Goal: Task Accomplishment & Management: Manage account settings

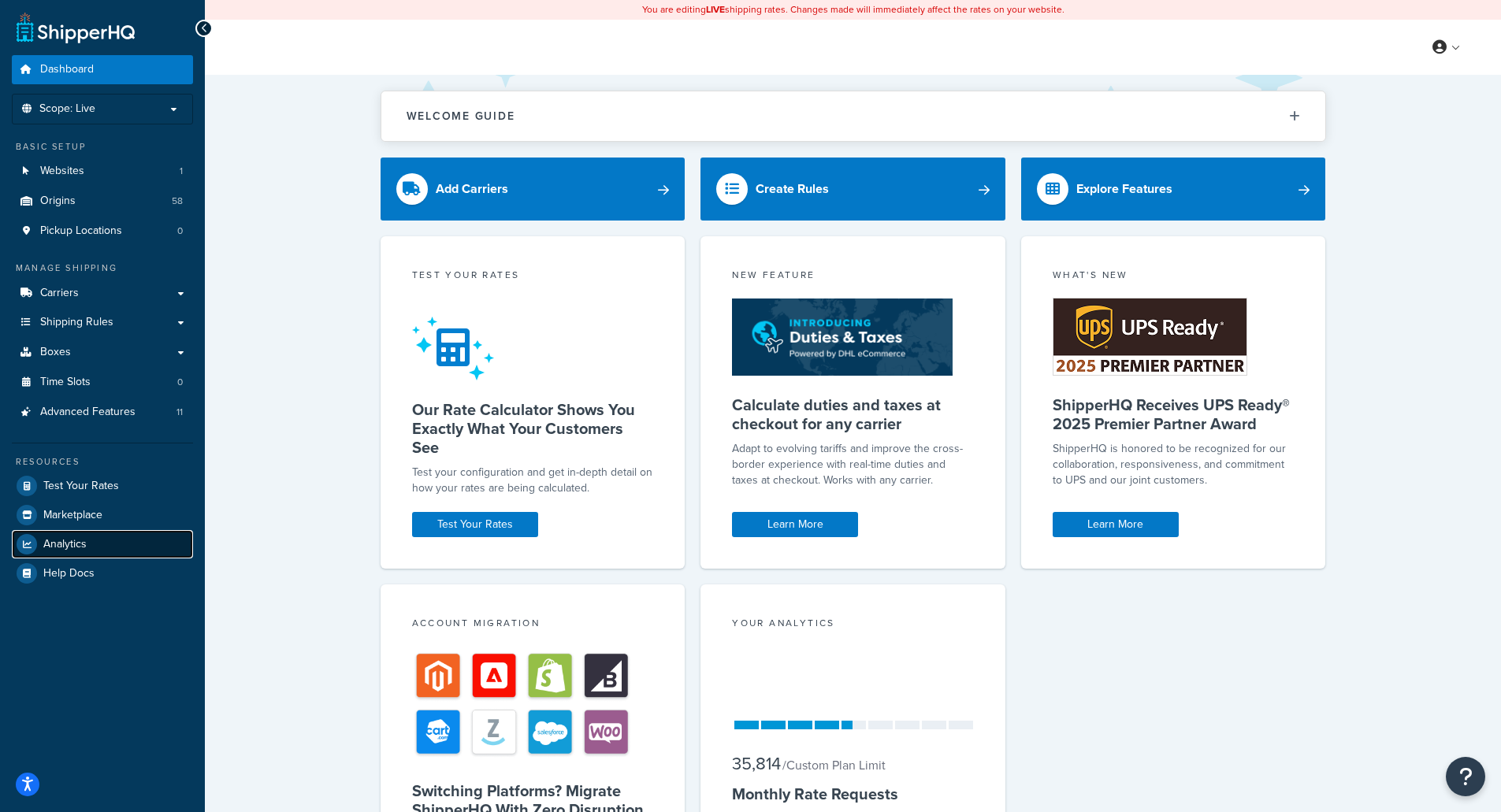
click at [68, 538] on span "Analytics" at bounding box center [65, 545] width 44 height 14
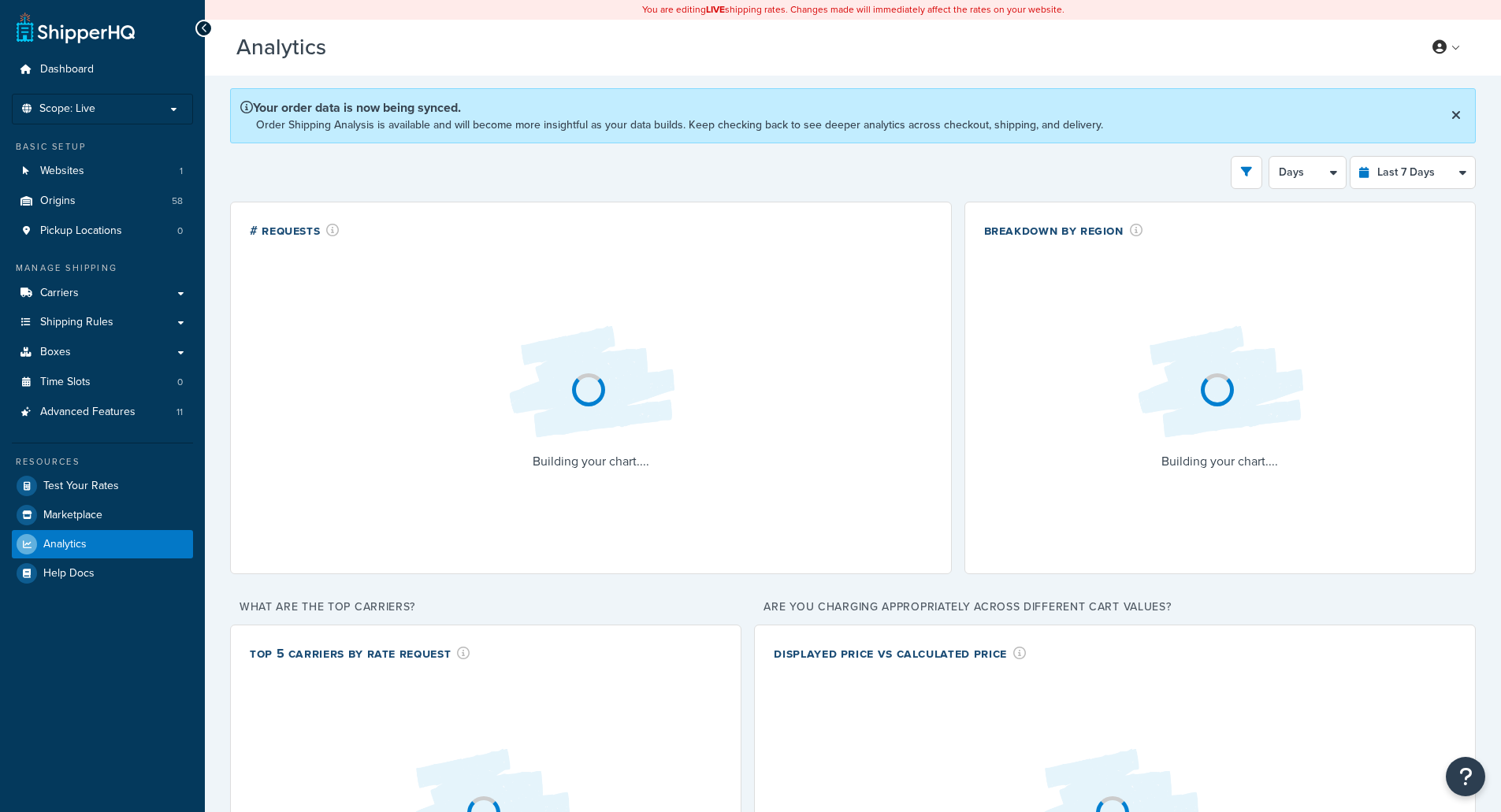
select select "last_7_days"
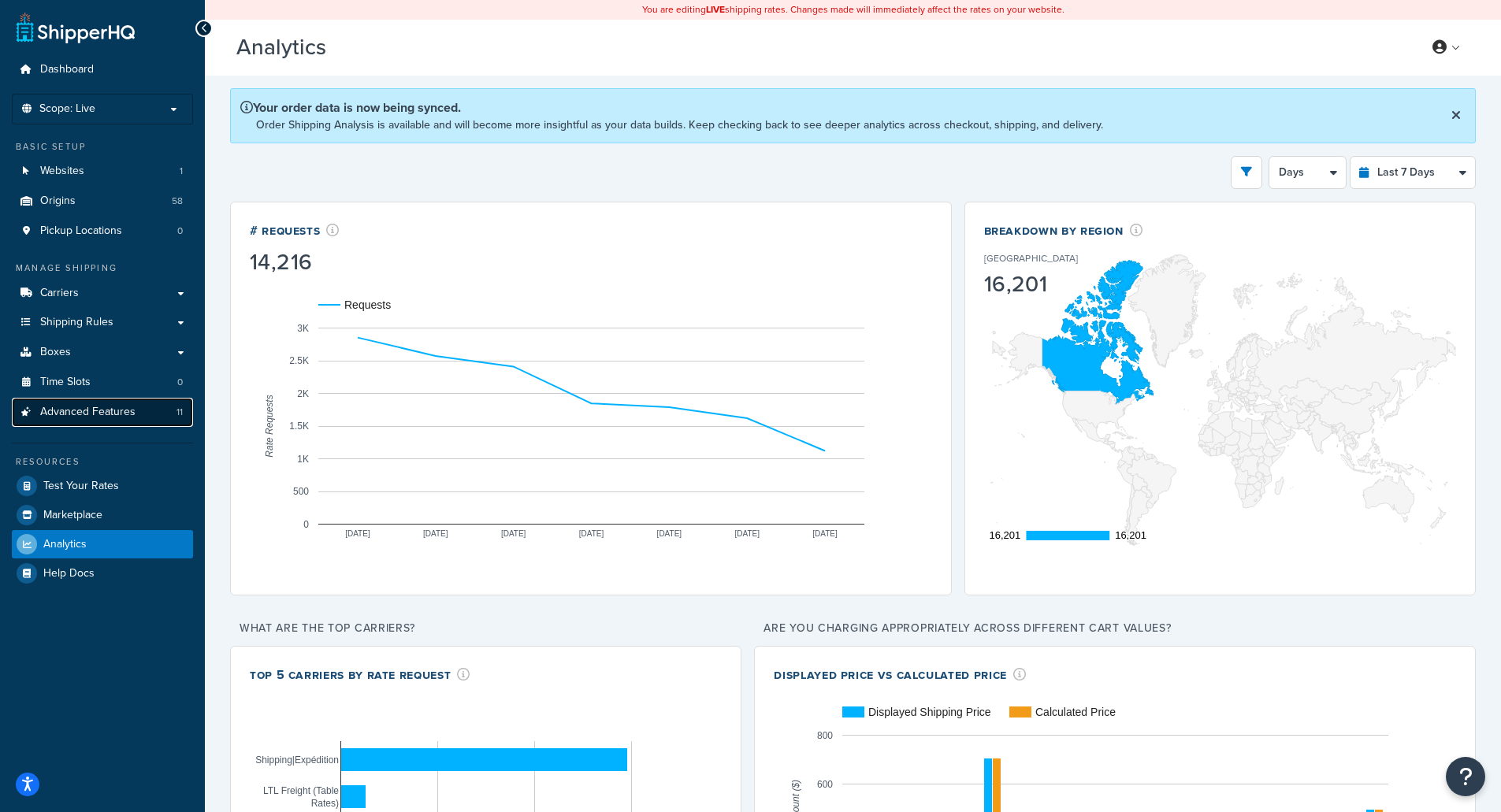
click at [74, 410] on span "Advanced Features" at bounding box center [88, 413] width 96 height 14
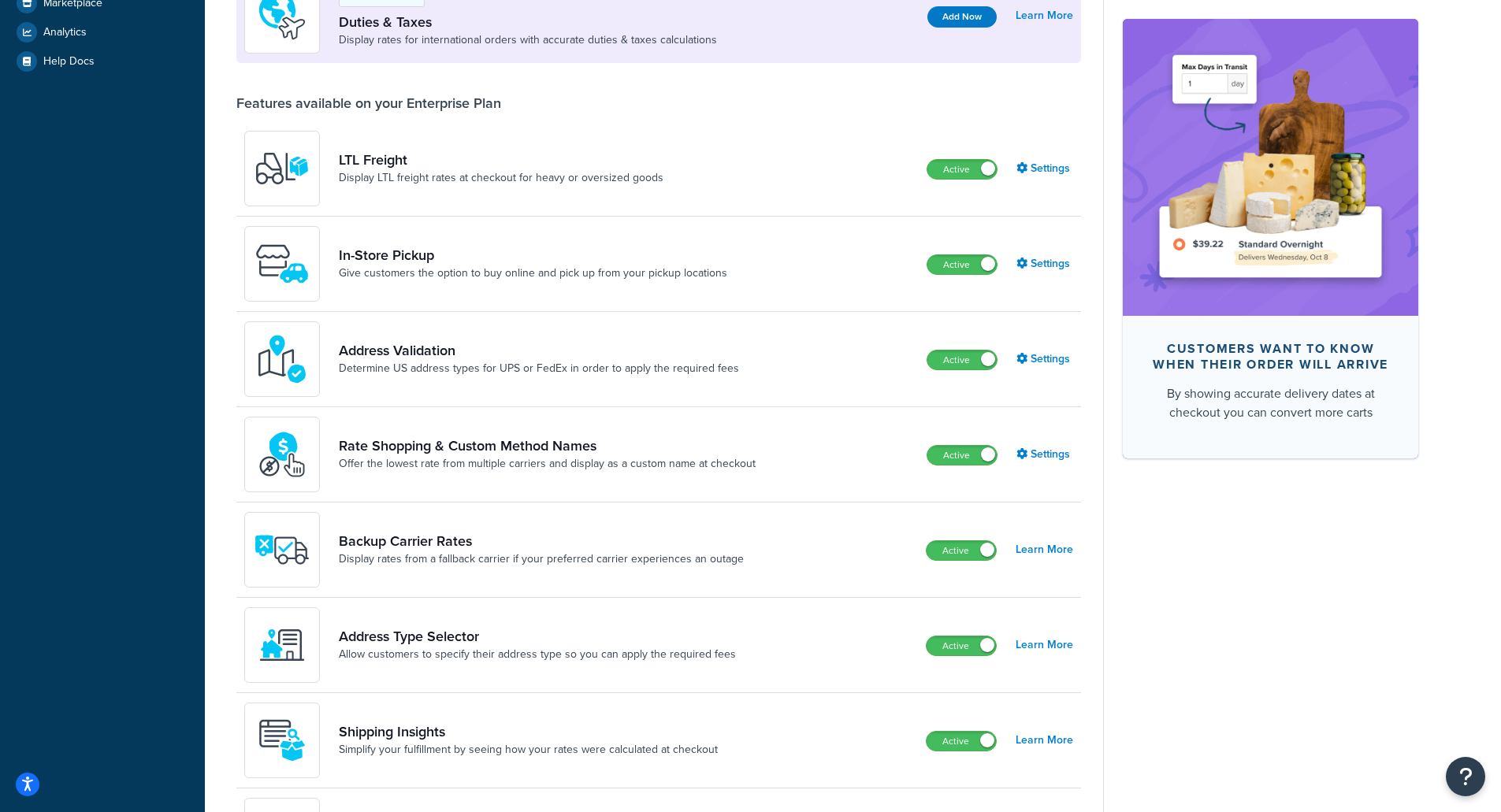
scroll to position [551, 0]
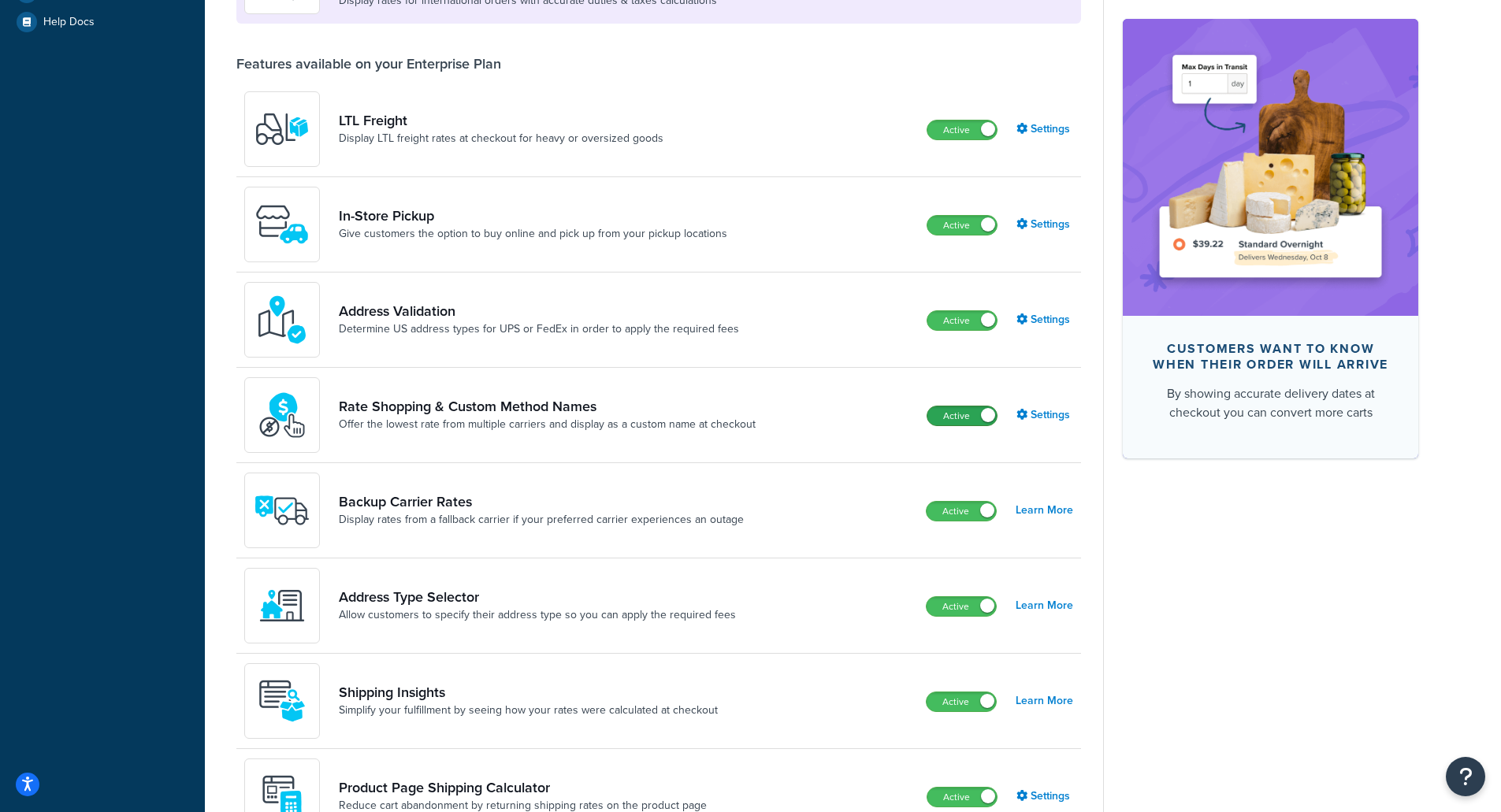
click at [945, 420] on label "Active" at bounding box center [962, 416] width 69 height 19
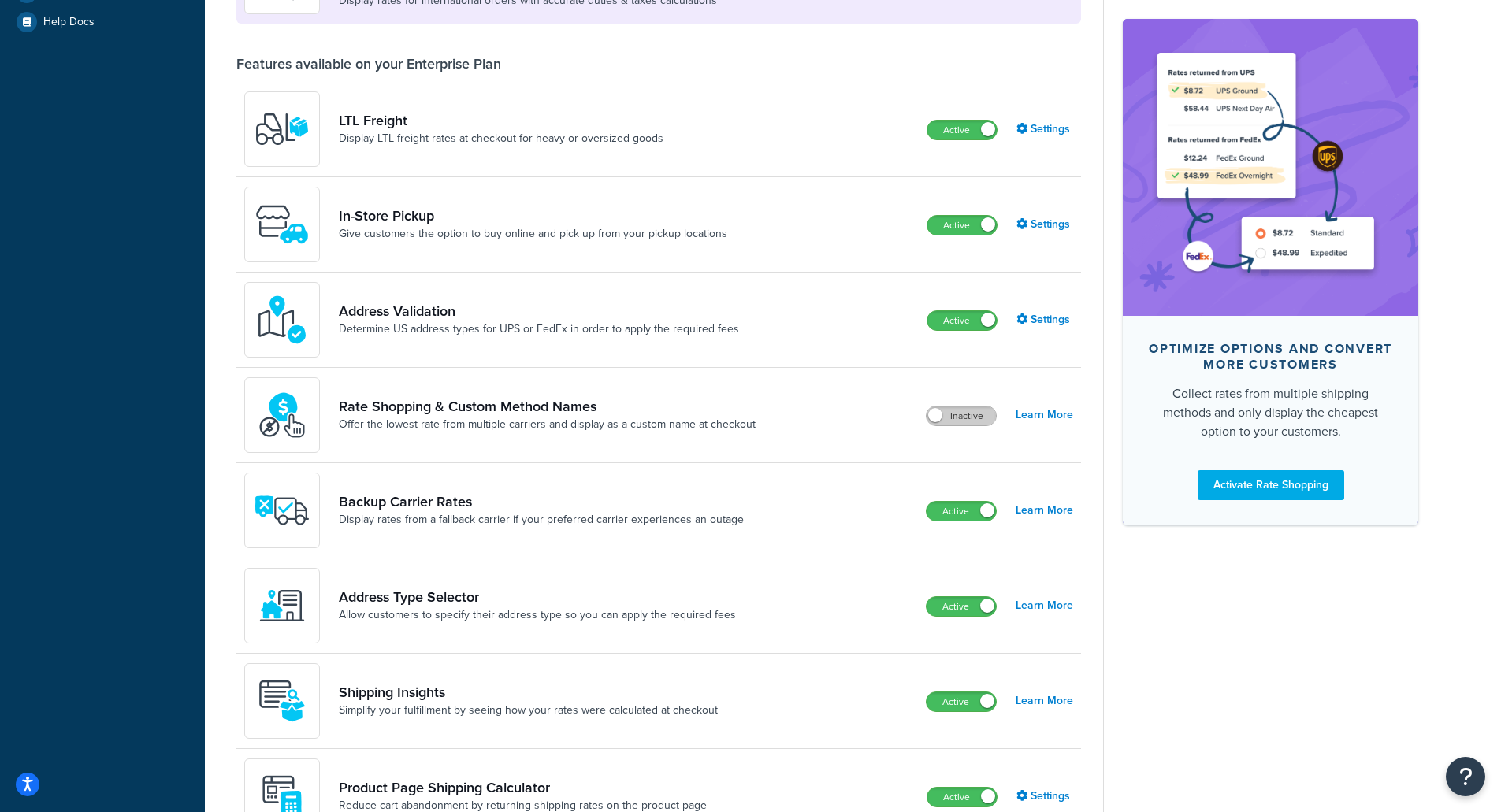
click at [987, 415] on label "Inactive" at bounding box center [961, 416] width 69 height 19
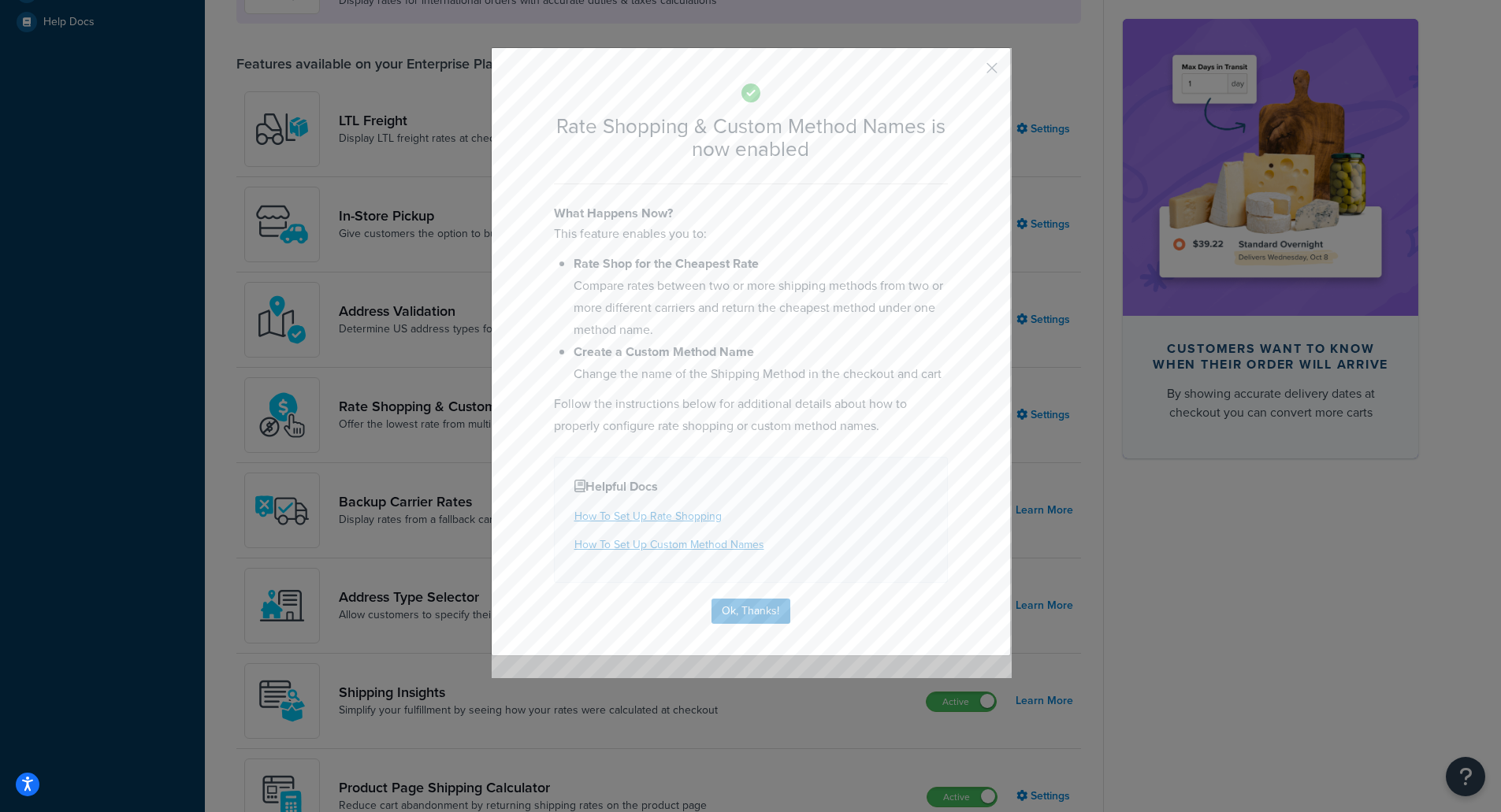
click at [971, 72] on button "button" at bounding box center [968, 74] width 4 height 4
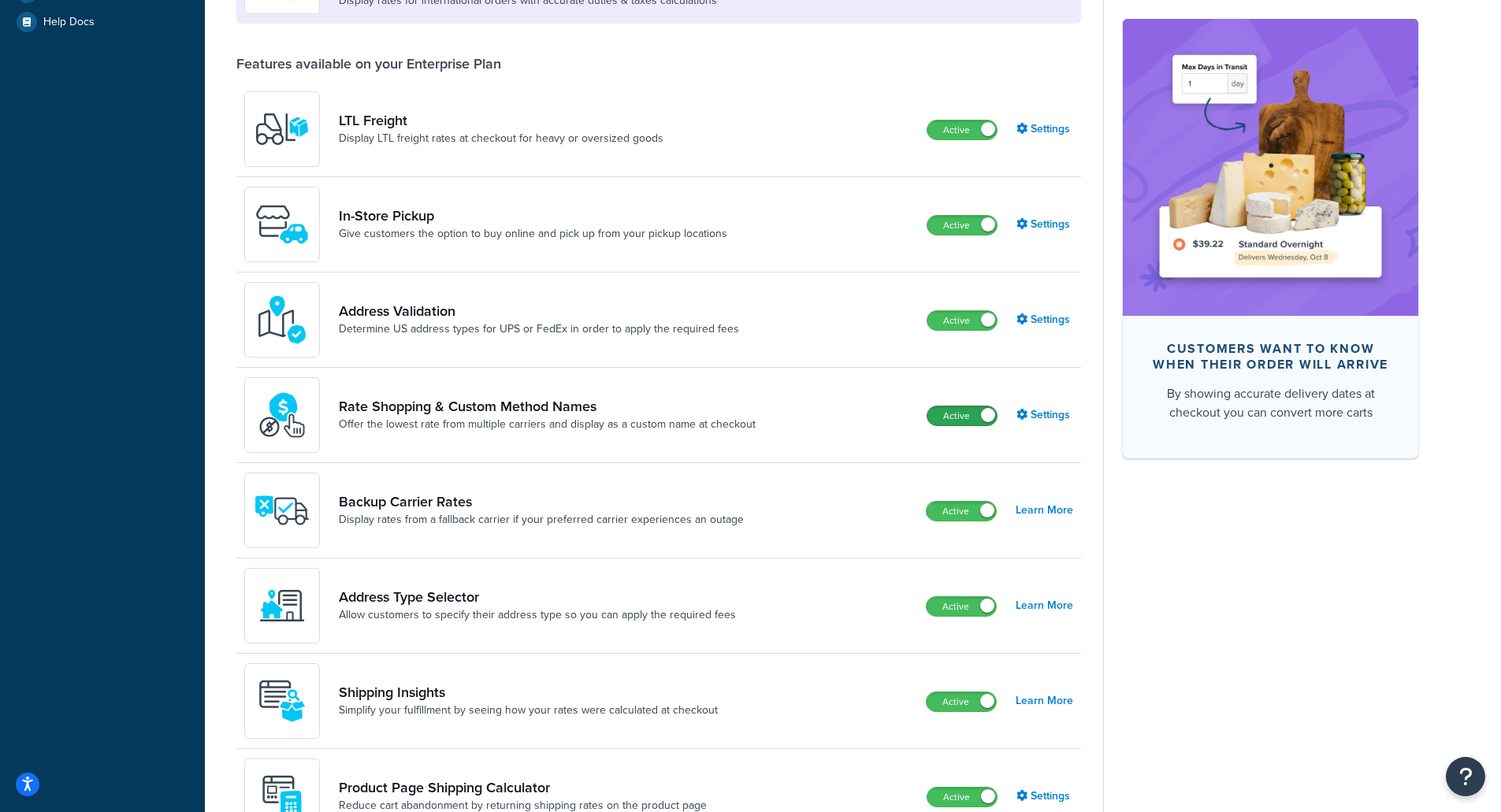
click at [939, 416] on label "Active" at bounding box center [962, 416] width 69 height 19
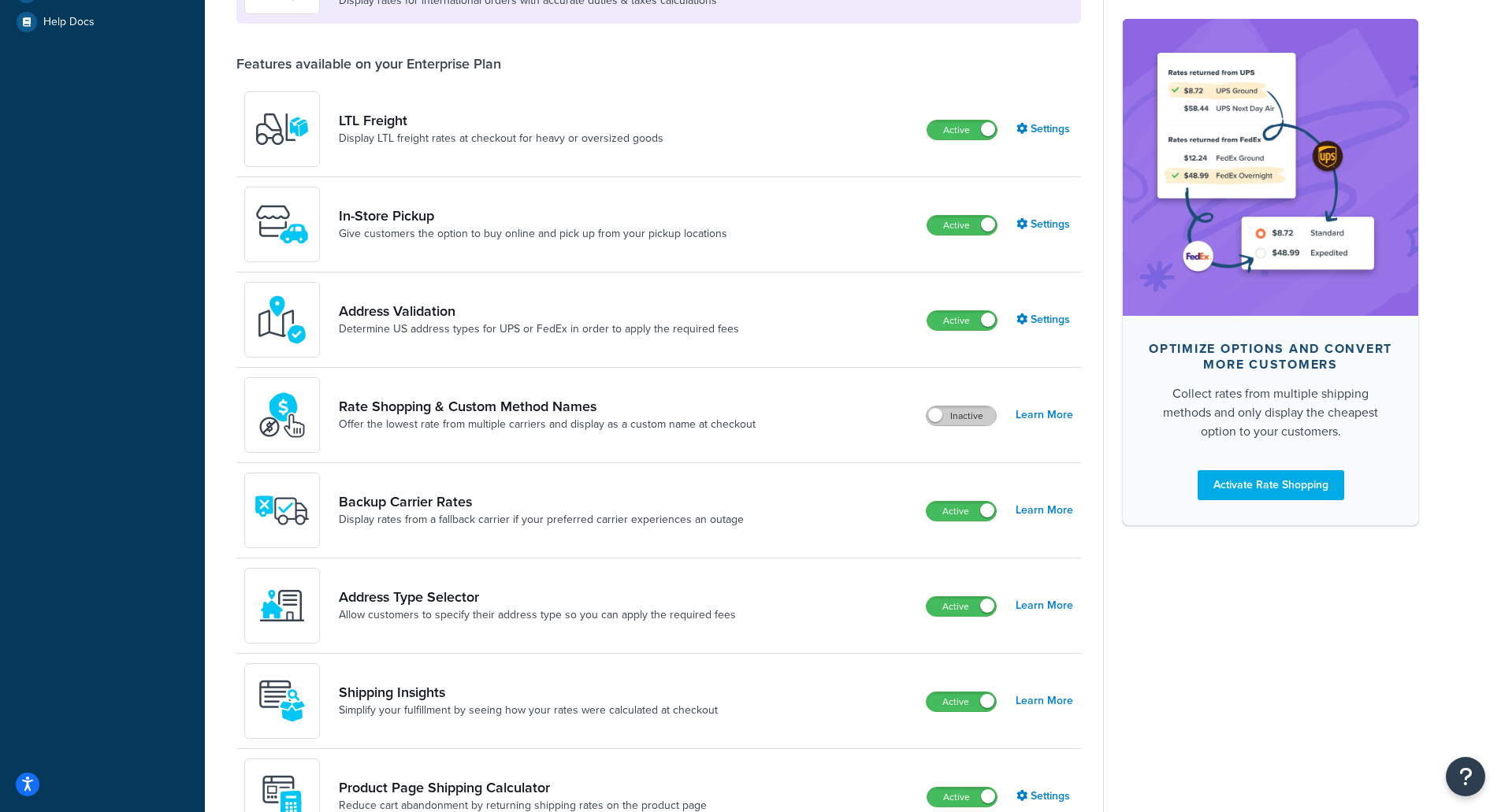
click at [986, 419] on label "Inactive" at bounding box center [961, 416] width 69 height 19
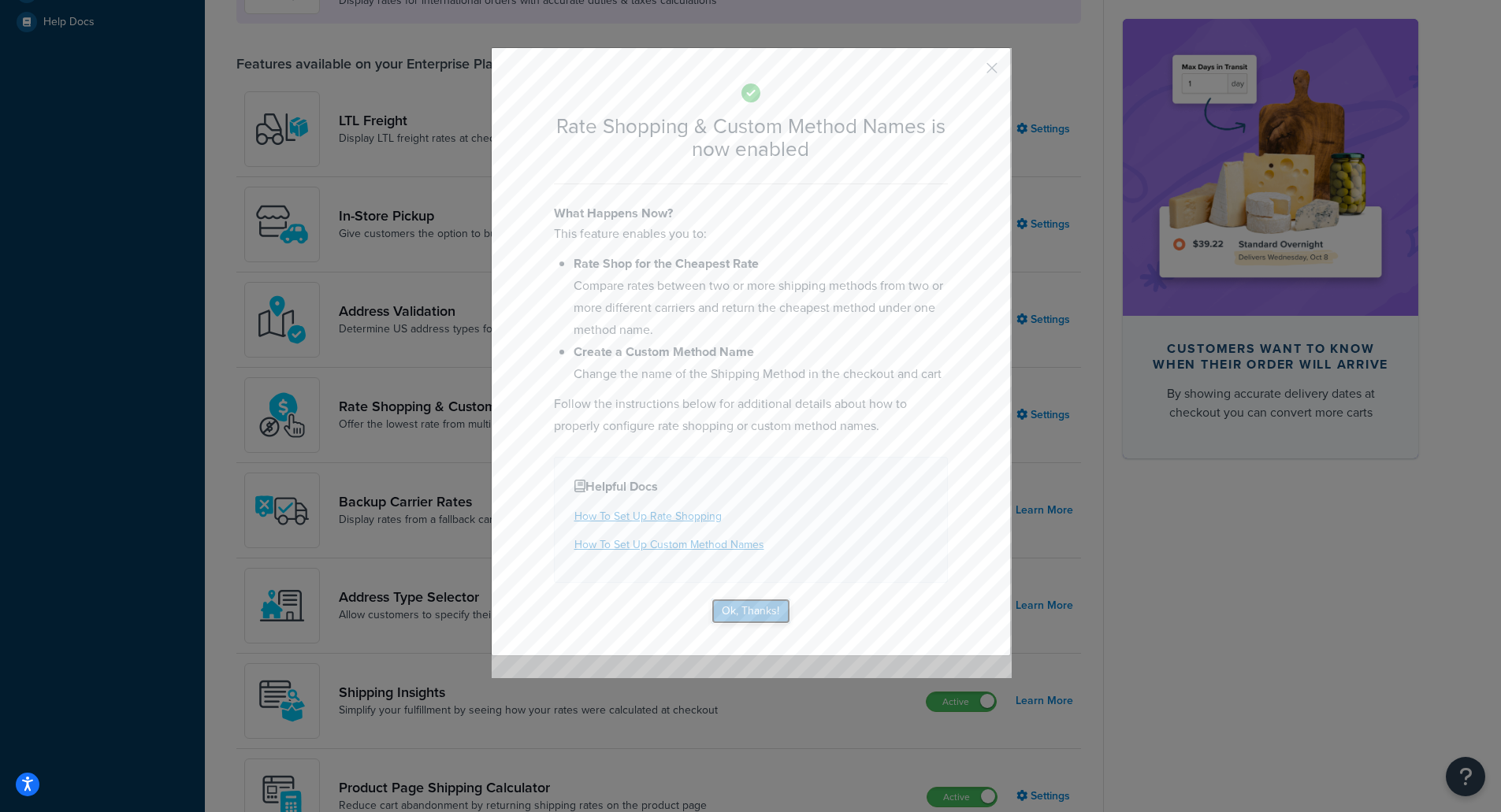
click at [745, 609] on button "Ok, Thanks!" at bounding box center [750, 611] width 79 height 25
